Goal: Transaction & Acquisition: Purchase product/service

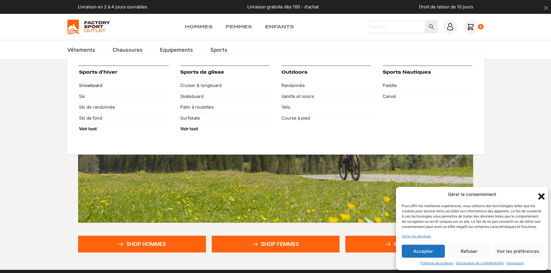
click at [126, 90] on link "Snowboard" at bounding box center [124, 85] width 90 height 11
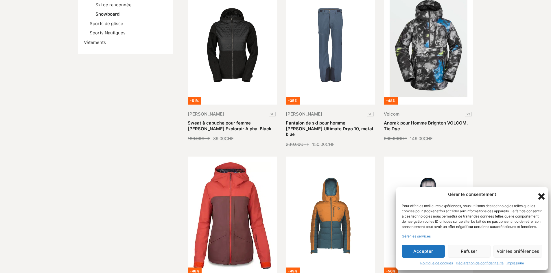
scroll to position [173, 0]
click at [541, 192] on icon "Fermer la boîte de dialogue" at bounding box center [541, 197] width 10 height 10
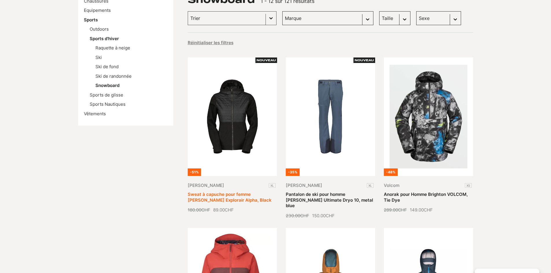
scroll to position [46, 0]
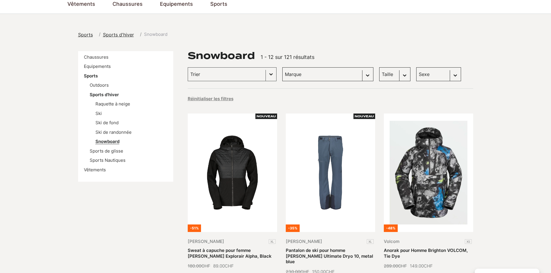
click at [115, 143] on link "Snowboard" at bounding box center [107, 141] width 24 height 5
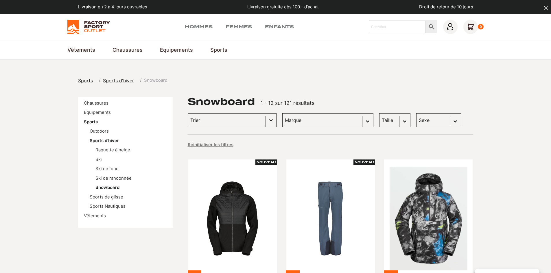
click at [266, 118] on button "Basculer la liste" at bounding box center [271, 120] width 10 height 13
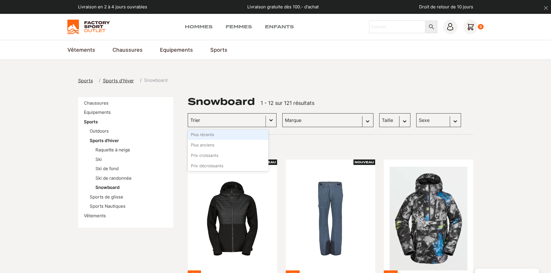
click at [268, 118] on button "Basculer la liste" at bounding box center [271, 120] width 10 height 13
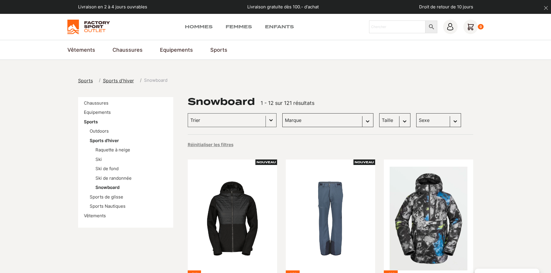
click at [379, 121] on select "Taille M (13) S (11) L (7) XL (5) XXL (2)" at bounding box center [394, 120] width 31 height 14
click at [379, 117] on select "Taille M (13) S (11) L (7) XL (5) XXL (2)" at bounding box center [394, 120] width 31 height 14
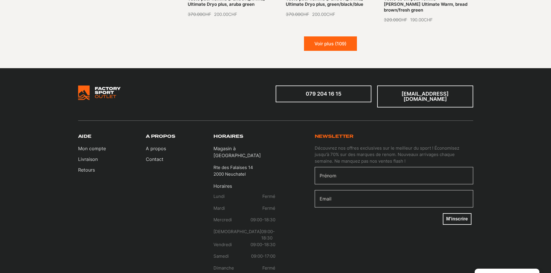
scroll to position [665, 0]
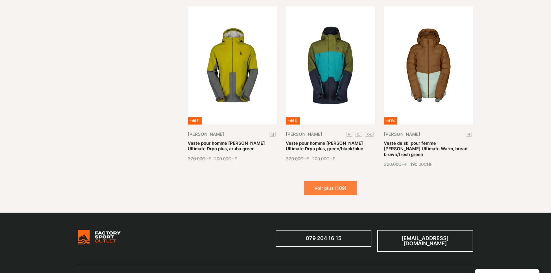
click at [352, 181] on button "Voir plus (109)" at bounding box center [330, 188] width 53 height 14
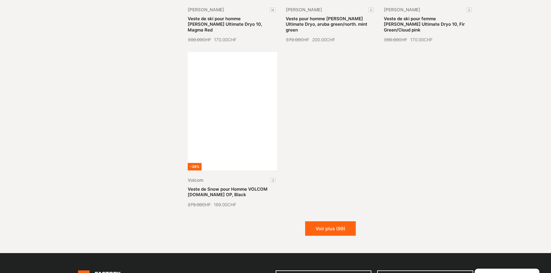
scroll to position [1301, 0]
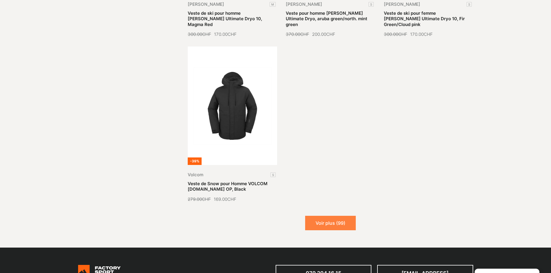
click at [344, 216] on button "Voir plus (99)" at bounding box center [330, 223] width 51 height 14
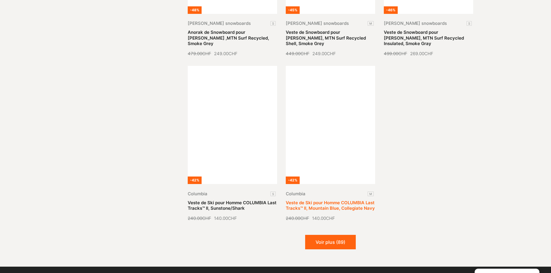
scroll to position [1793, 0]
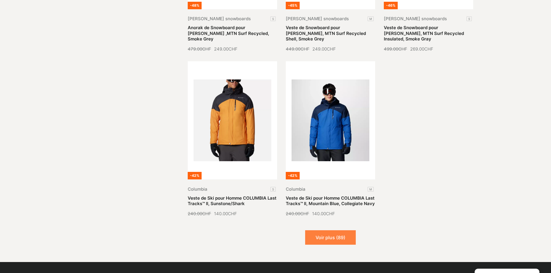
click at [343, 230] on button "Voir plus (89)" at bounding box center [330, 237] width 51 height 14
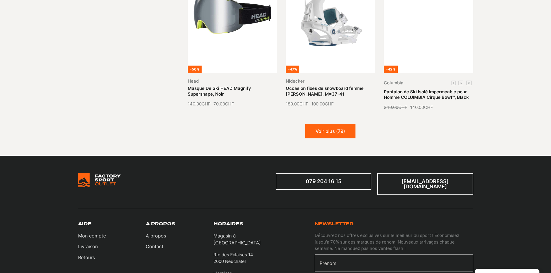
scroll to position [2400, 0]
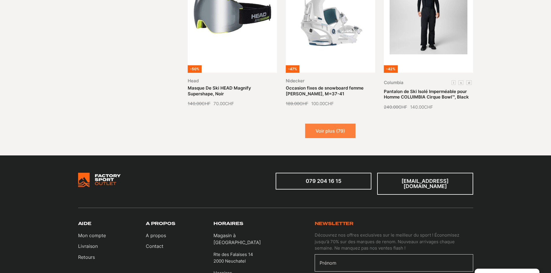
click at [315, 124] on button "Voir plus (79)" at bounding box center [330, 131] width 50 height 14
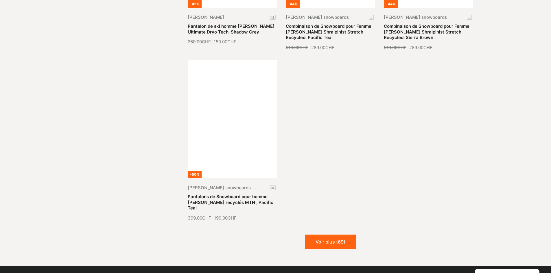
scroll to position [3007, 0]
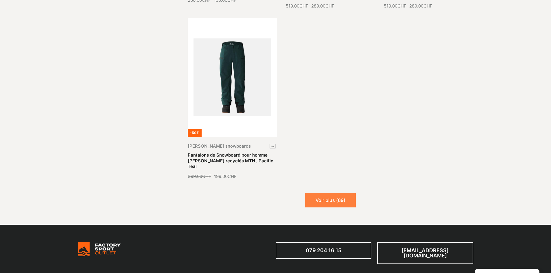
click at [350, 193] on button "Voir plus (69)" at bounding box center [330, 200] width 51 height 14
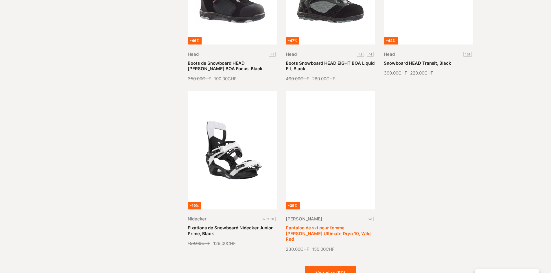
scroll to position [3441, 0]
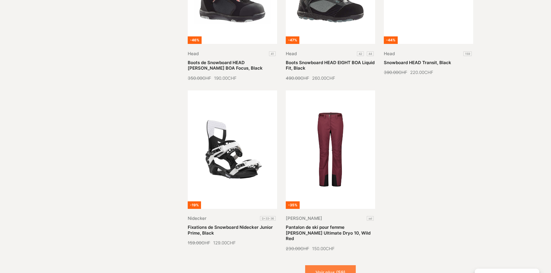
click at [350, 265] on button "Voir plus (59)" at bounding box center [330, 272] width 51 height 14
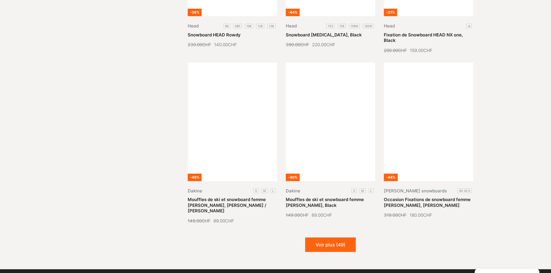
scroll to position [4019, 0]
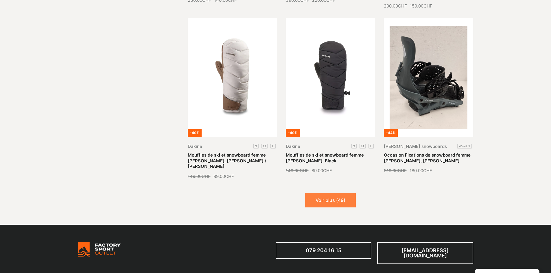
click at [341, 193] on button "Voir plus (49)" at bounding box center [330, 200] width 51 height 14
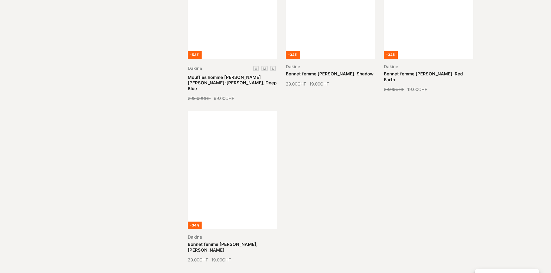
scroll to position [4713, 0]
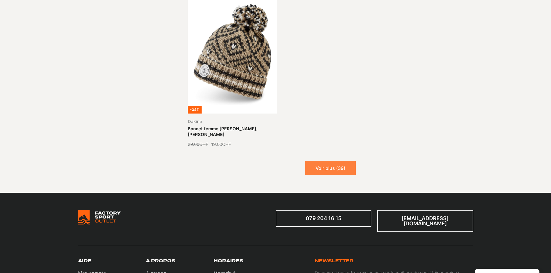
click at [331, 161] on button "Voir plus (39)" at bounding box center [330, 168] width 51 height 14
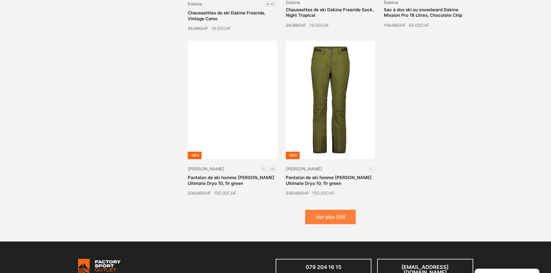
scroll to position [5204, 0]
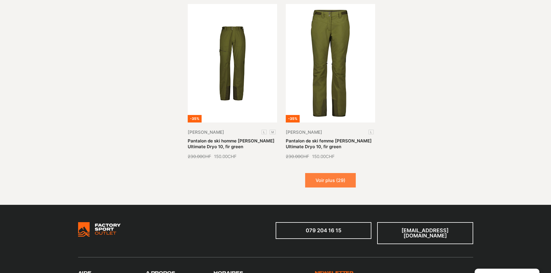
click at [333, 173] on button "Voir plus (29)" at bounding box center [330, 180] width 51 height 14
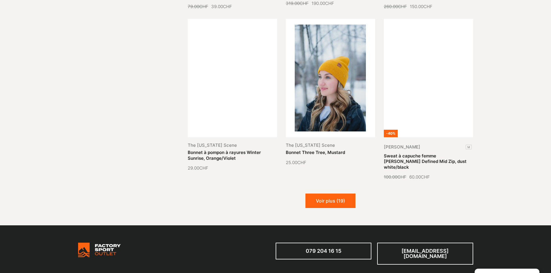
scroll to position [5696, 0]
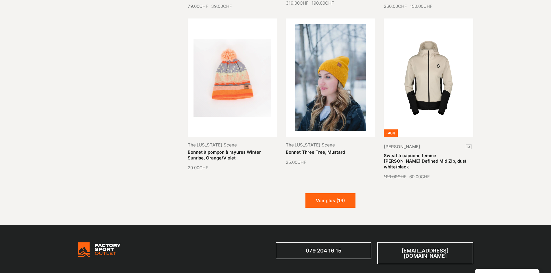
click at [333, 193] on button "Voir plus (19)" at bounding box center [330, 200] width 50 height 14
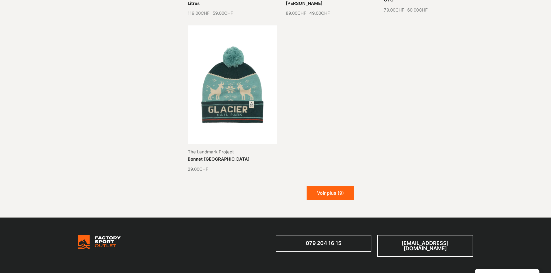
scroll to position [6361, 0]
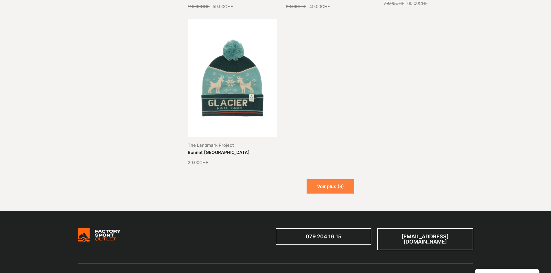
click at [327, 179] on button "Voir plus (9)" at bounding box center [330, 186] width 48 height 14
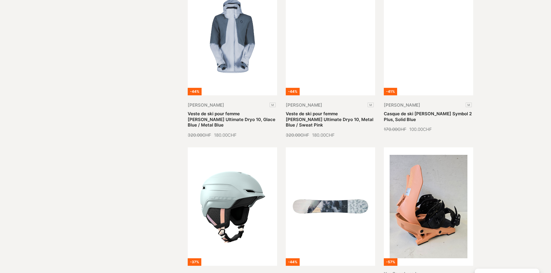
scroll to position [2053, 0]
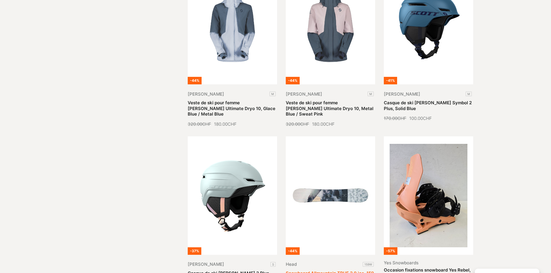
click at [352, 271] on link "Snowboard Allmountain TRUE 2.0 ice, 159 W" at bounding box center [330, 276] width 88 height 11
